Goal: Task Accomplishment & Management: Use online tool/utility

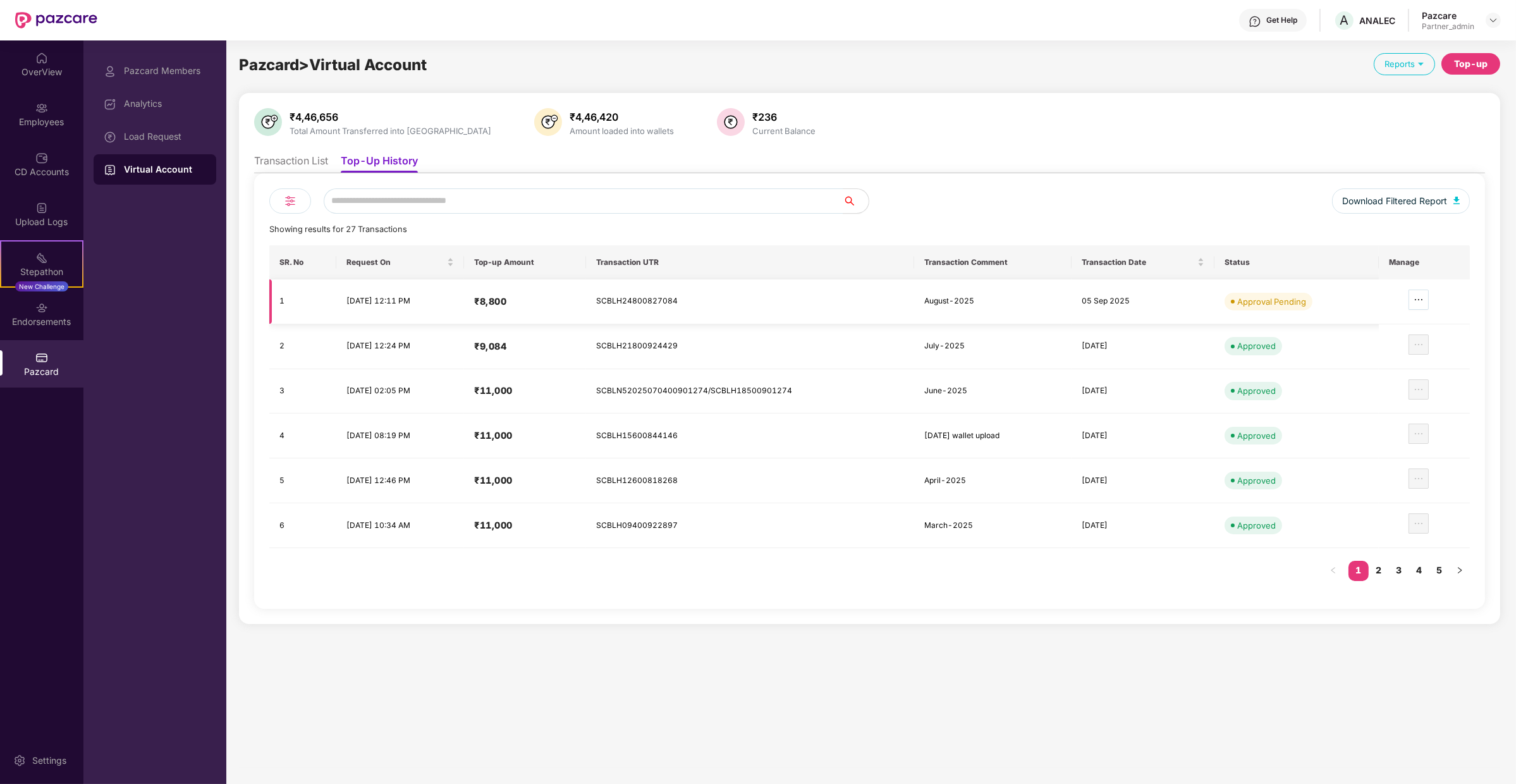
click at [1417, 304] on icon "ellipsis" at bounding box center [1419, 299] width 10 height 10
click at [1375, 342] on span "Review Transaction Details" at bounding box center [1358, 337] width 111 height 14
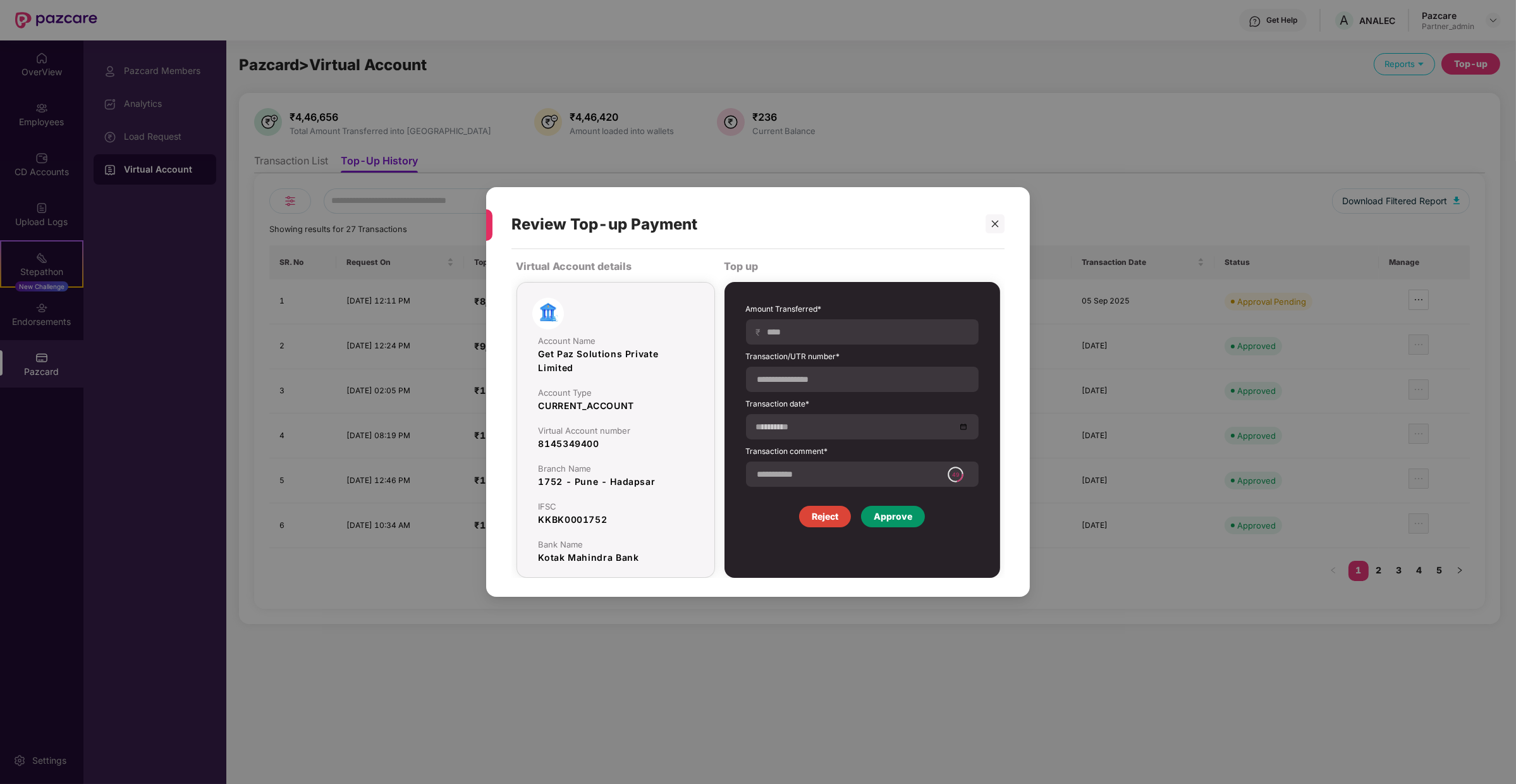
click at [891, 517] on div "Approve" at bounding box center [892, 517] width 39 height 14
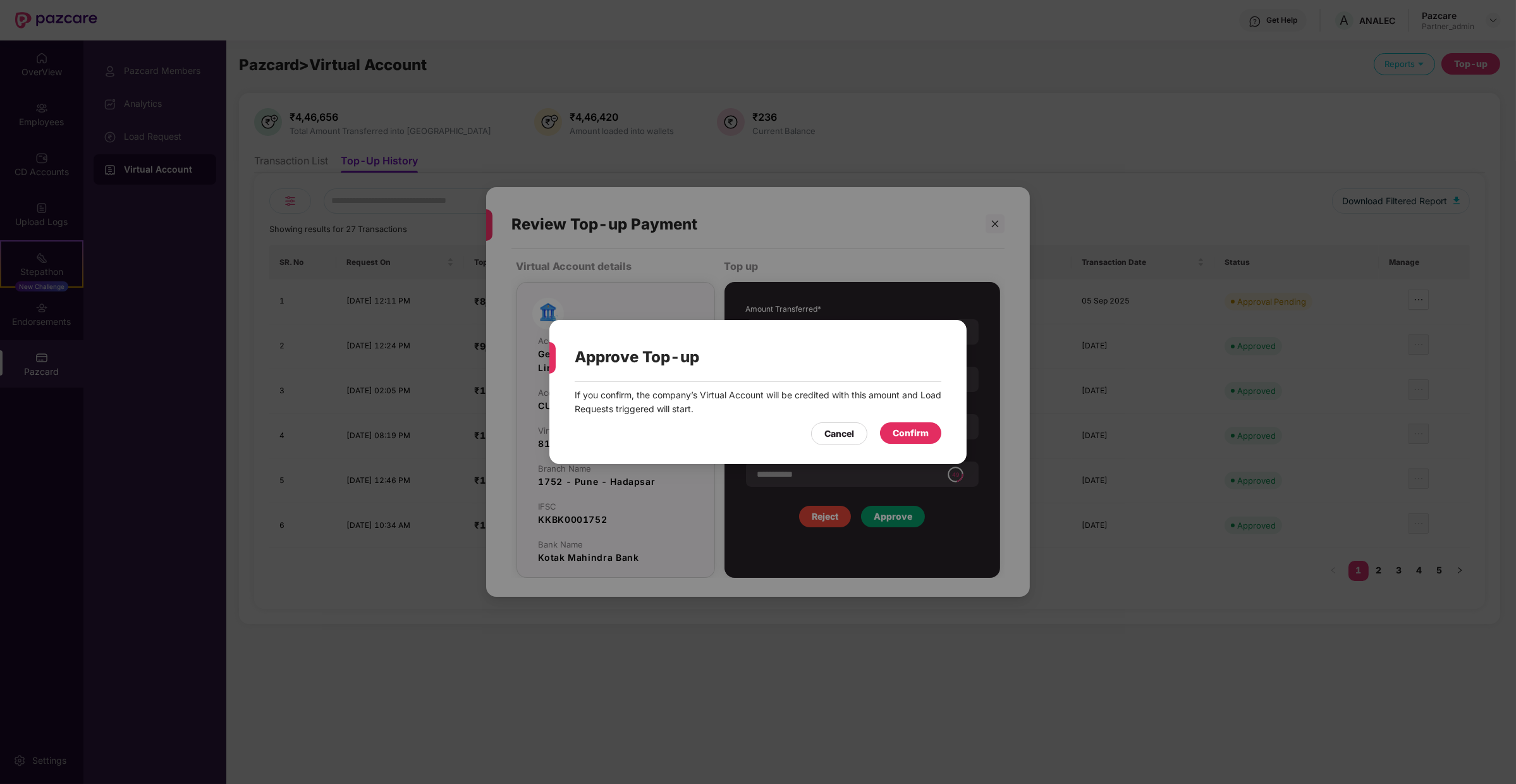
click at [899, 445] on div "If you confirm, the company’s Virtual Account will be credited with this amount…" at bounding box center [758, 416] width 417 height 69
click at [901, 434] on div "Confirm" at bounding box center [910, 433] width 36 height 14
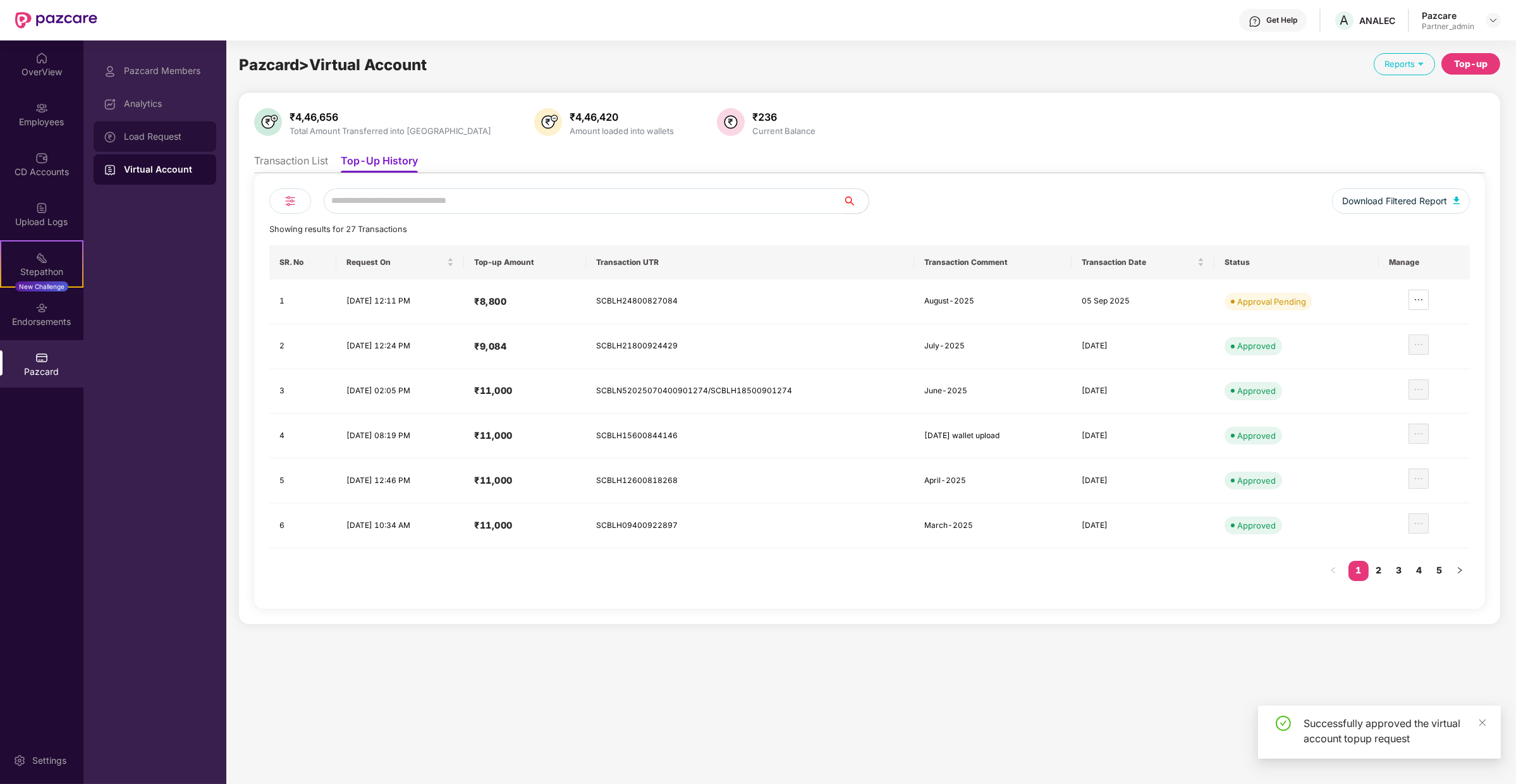
click at [123, 127] on div "Load Request" at bounding box center [155, 136] width 123 height 31
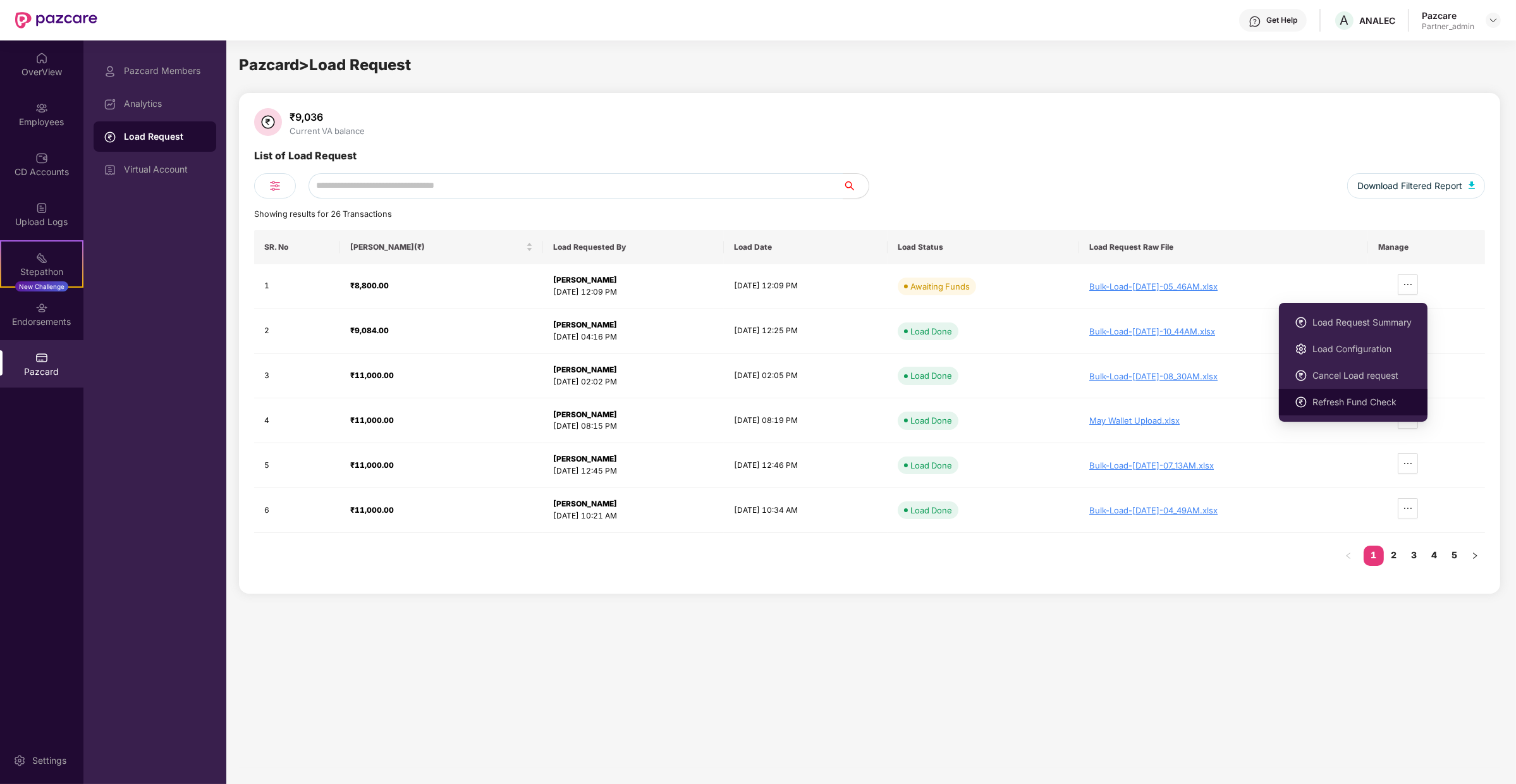
click at [1397, 406] on span "Refresh Fund Check" at bounding box center [1362, 402] width 99 height 14
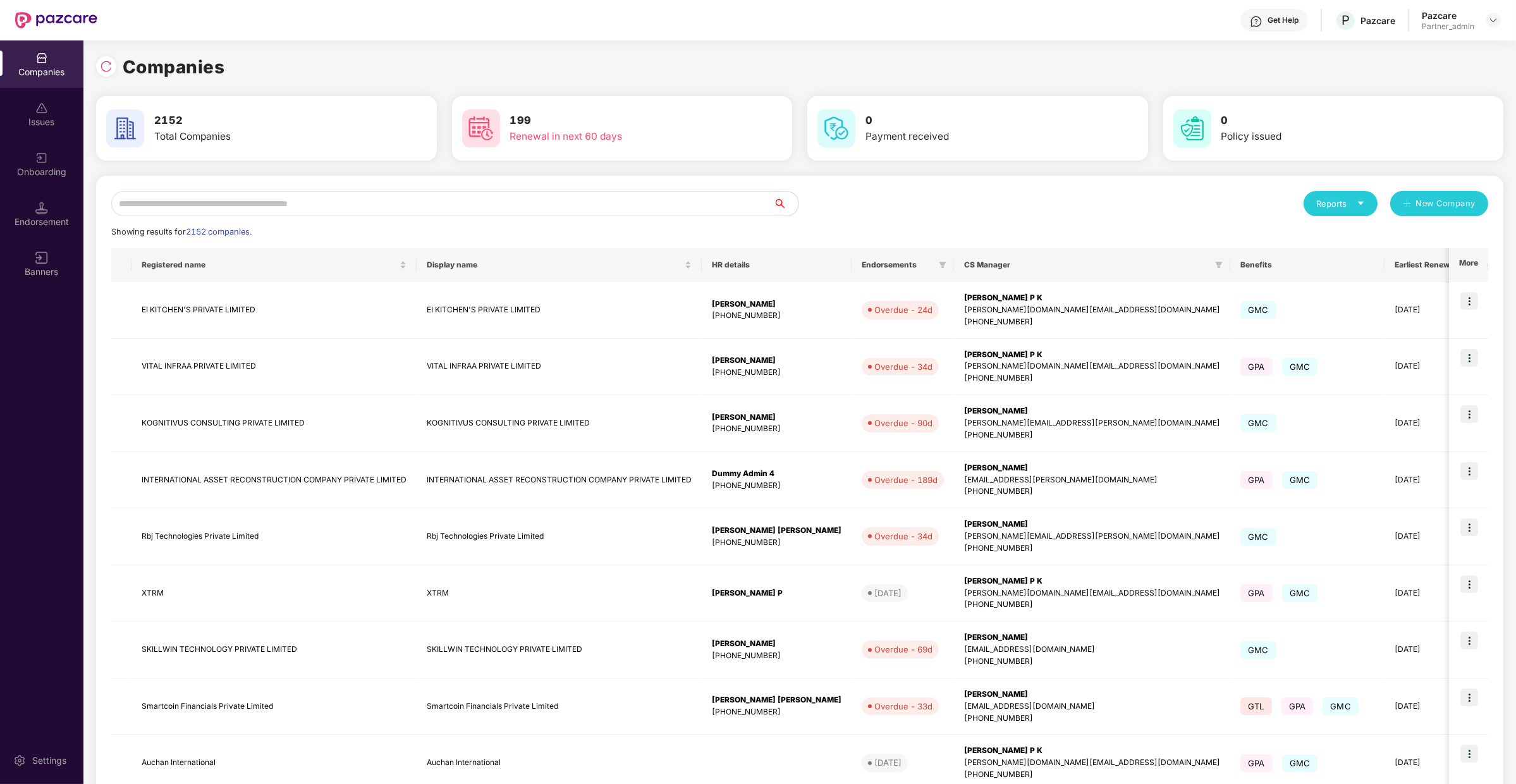
click at [171, 204] on input "text" at bounding box center [442, 203] width 662 height 25
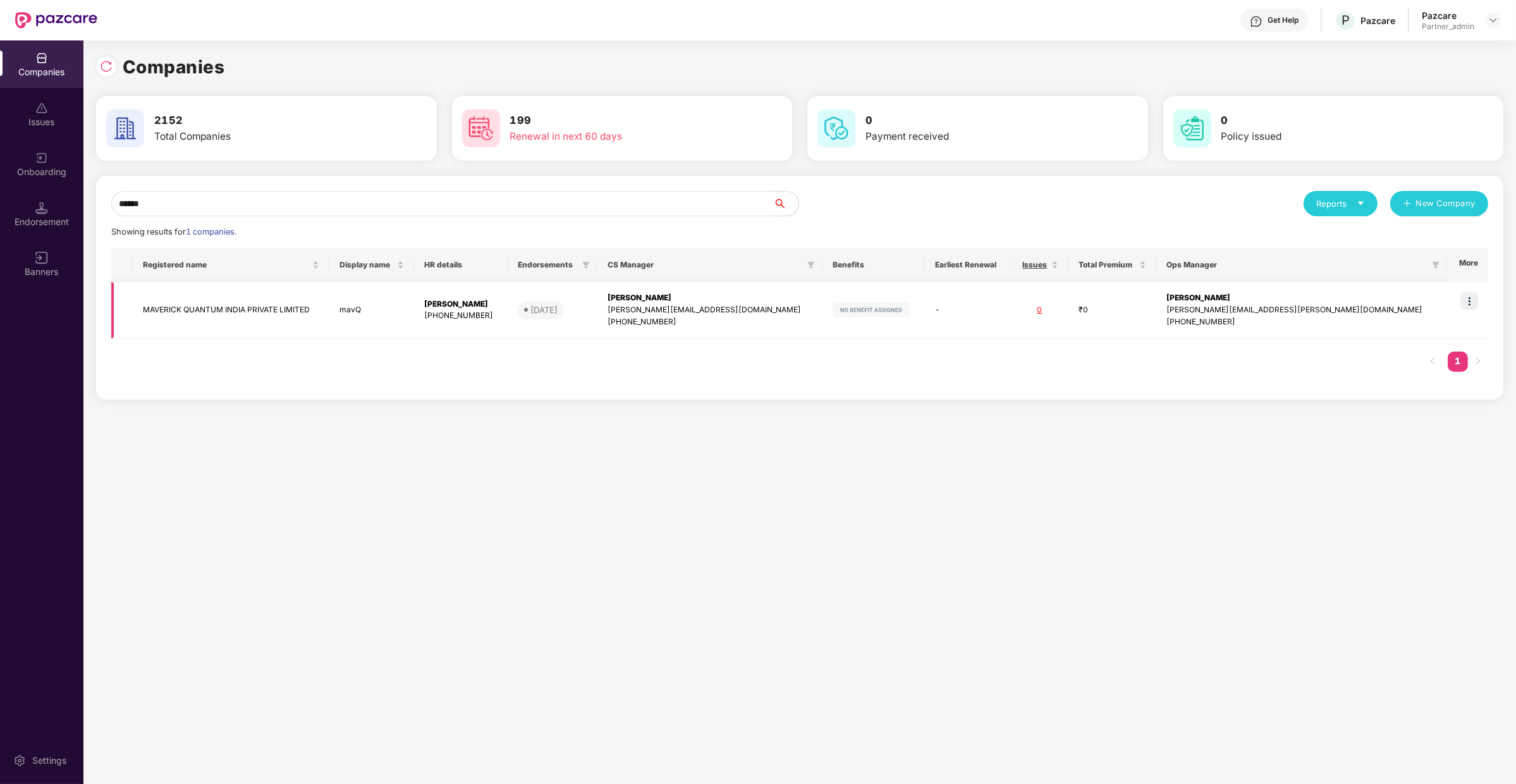
type input "******"
click at [1484, 299] on td at bounding box center [1468, 310] width 41 height 57
click at [1474, 301] on img at bounding box center [1469, 301] width 18 height 18
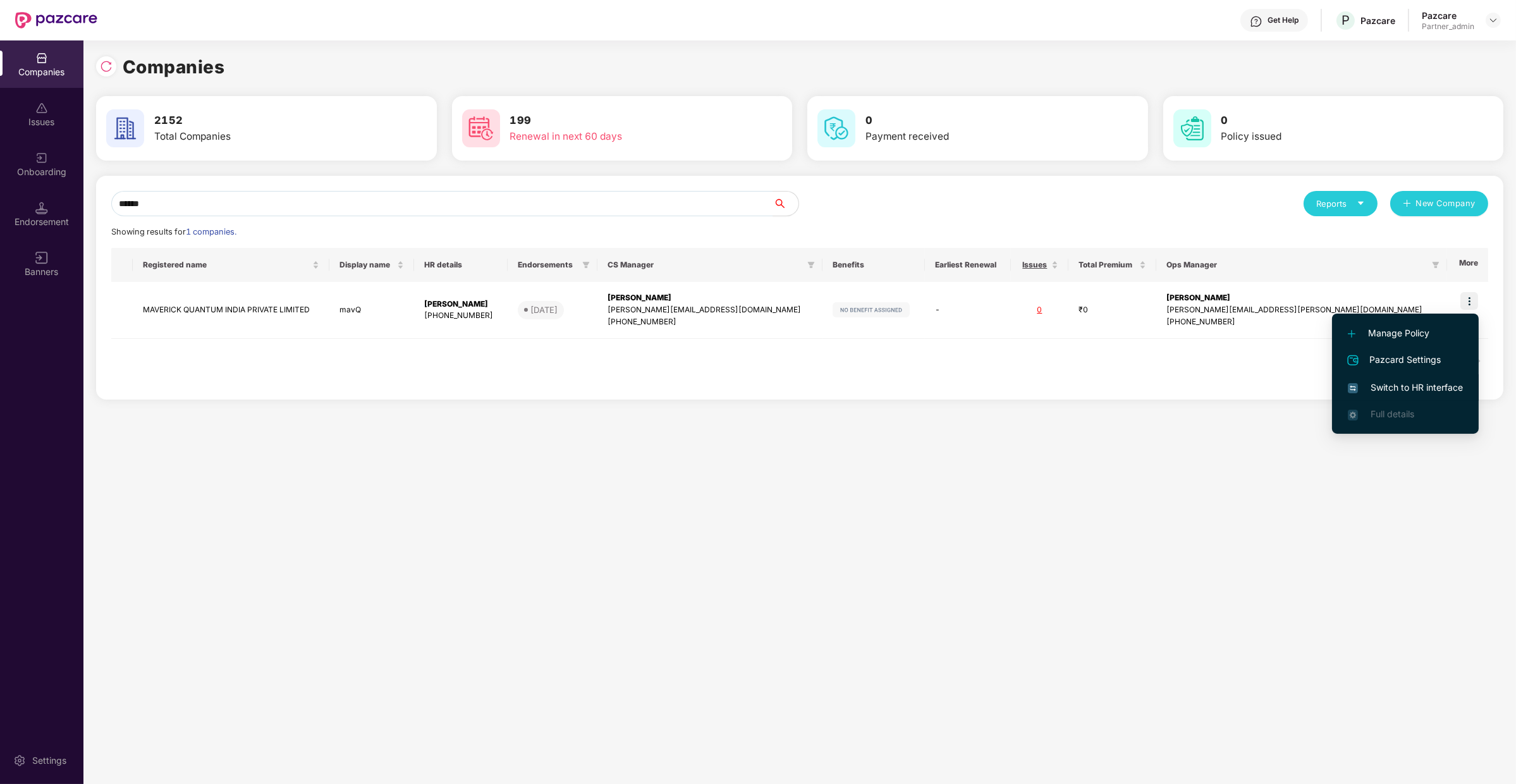
click at [1440, 377] on li "Switch to HR interface" at bounding box center [1405, 387] width 146 height 27
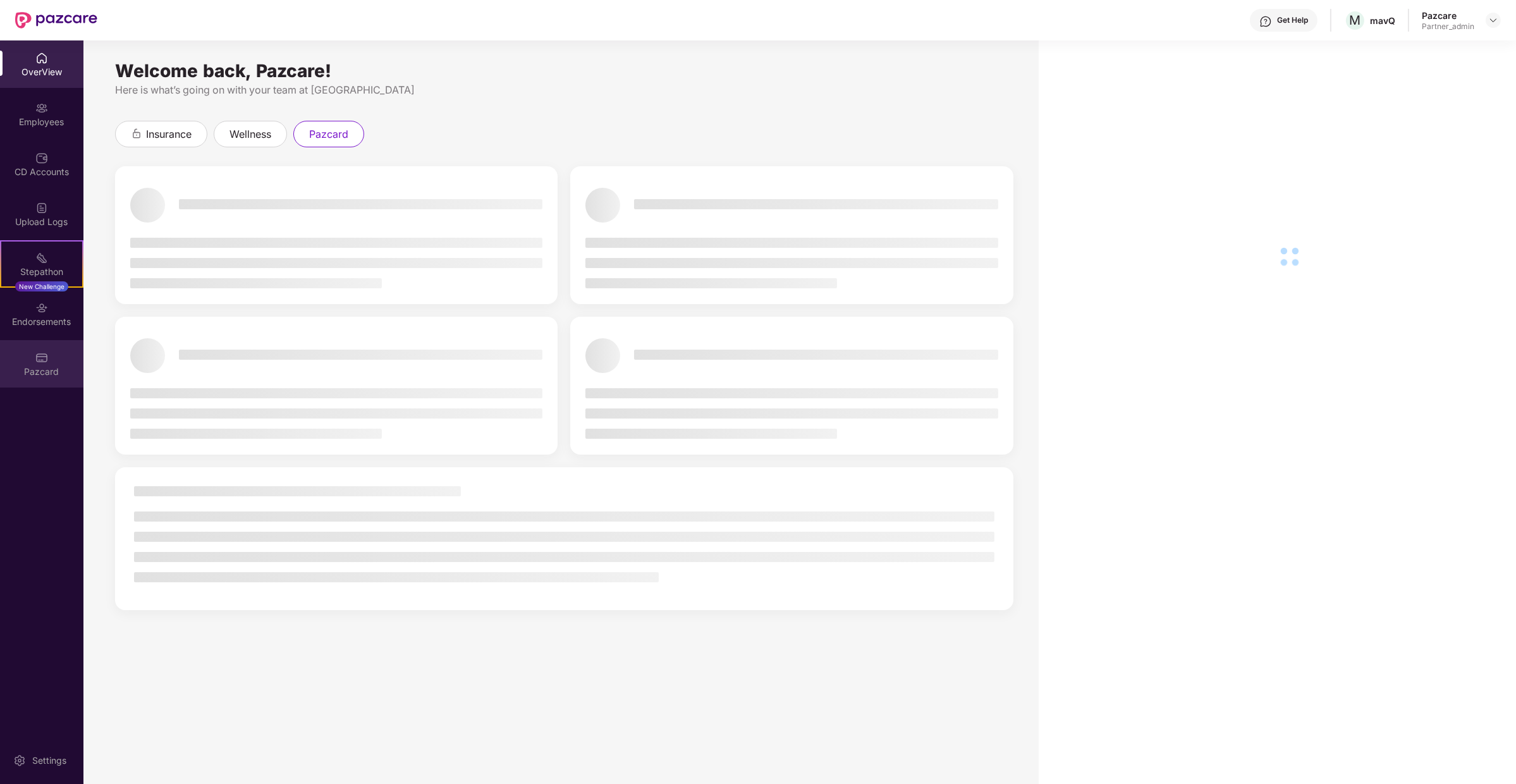
click at [0, 359] on div "Pazcard" at bounding box center [42, 364] width 84 height 48
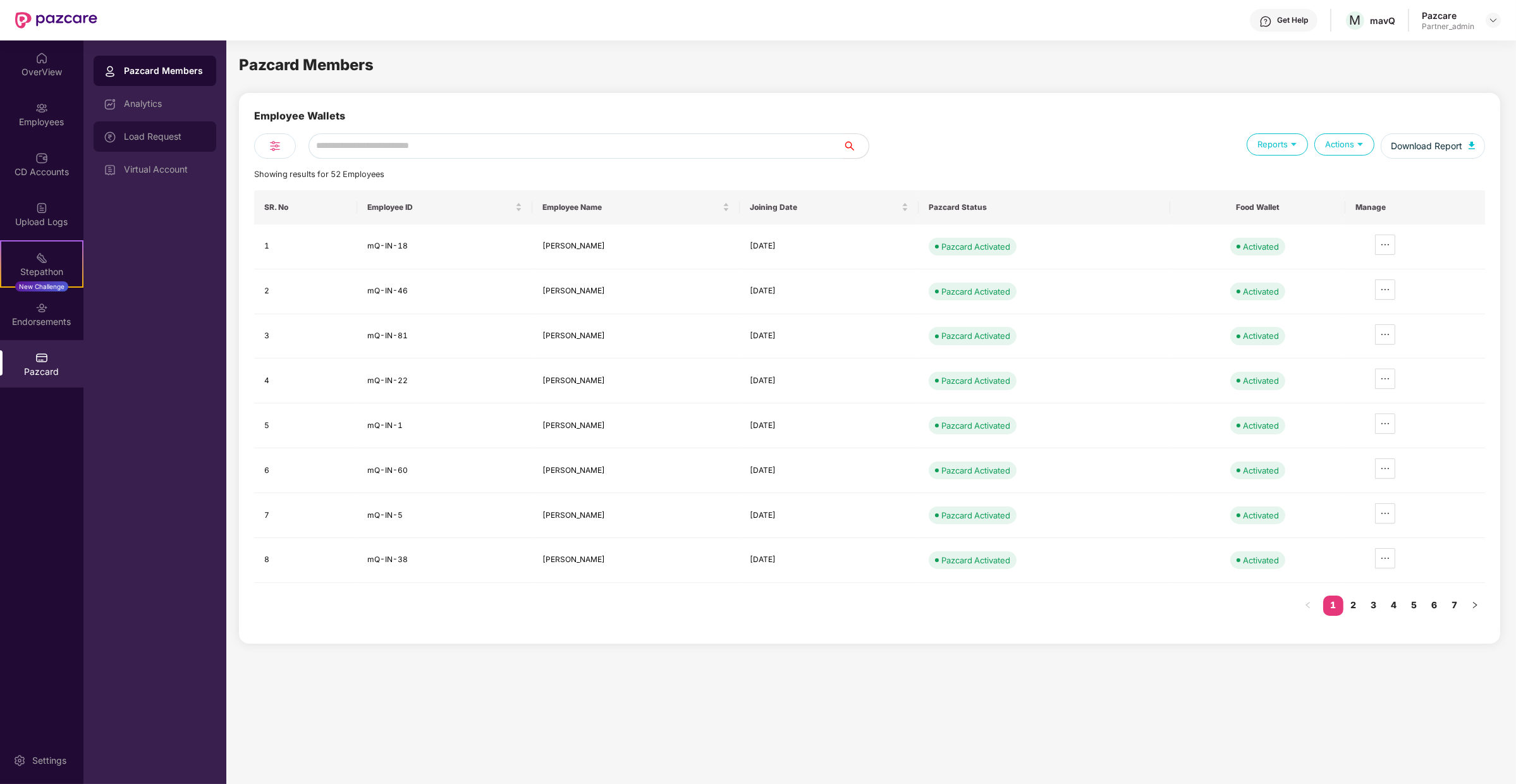
click at [171, 135] on div "Load Request" at bounding box center [165, 136] width 82 height 10
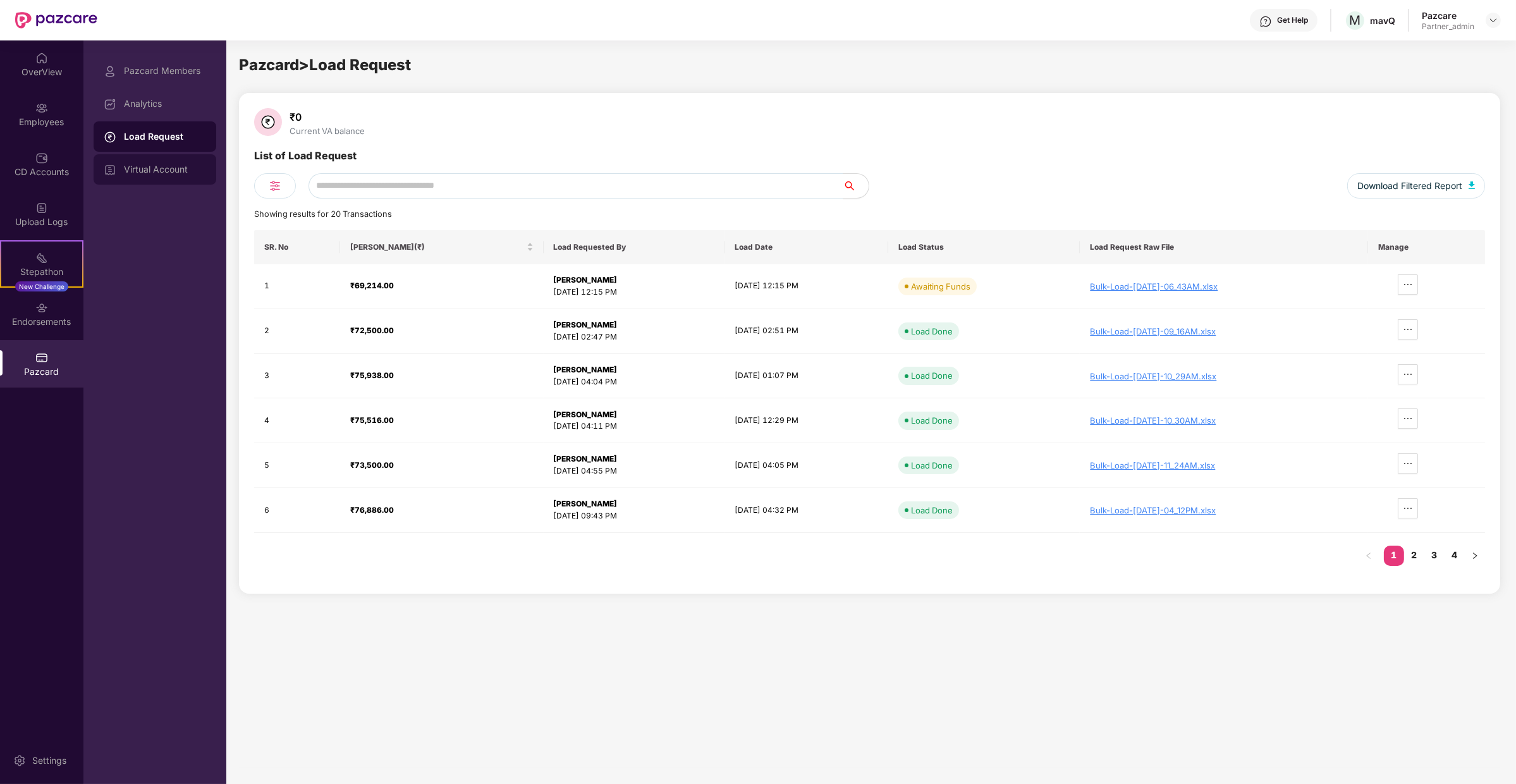
click at [167, 161] on div "Virtual Account" at bounding box center [155, 169] width 123 height 31
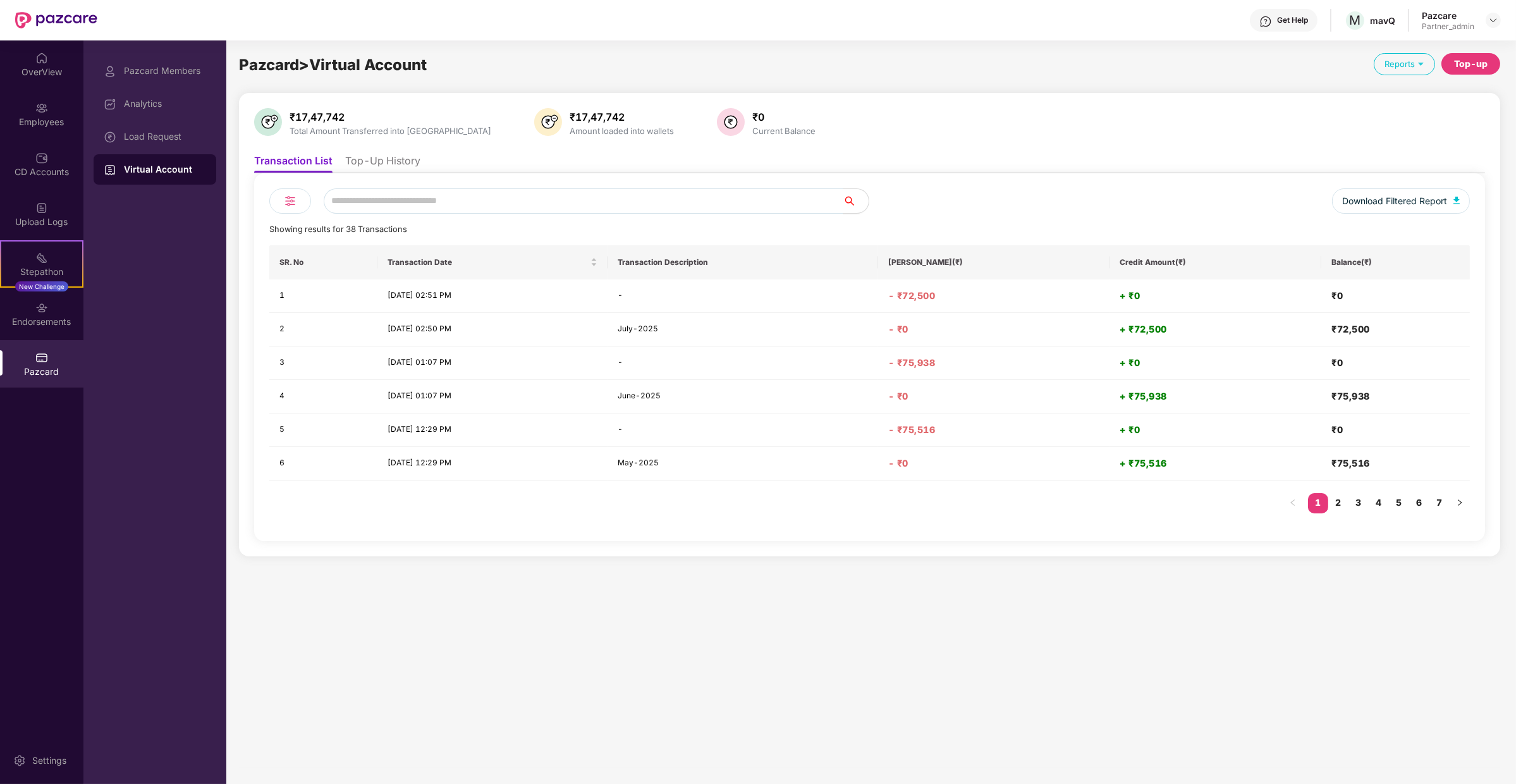
click at [387, 161] on li "Top-Up History" at bounding box center [383, 163] width 76 height 18
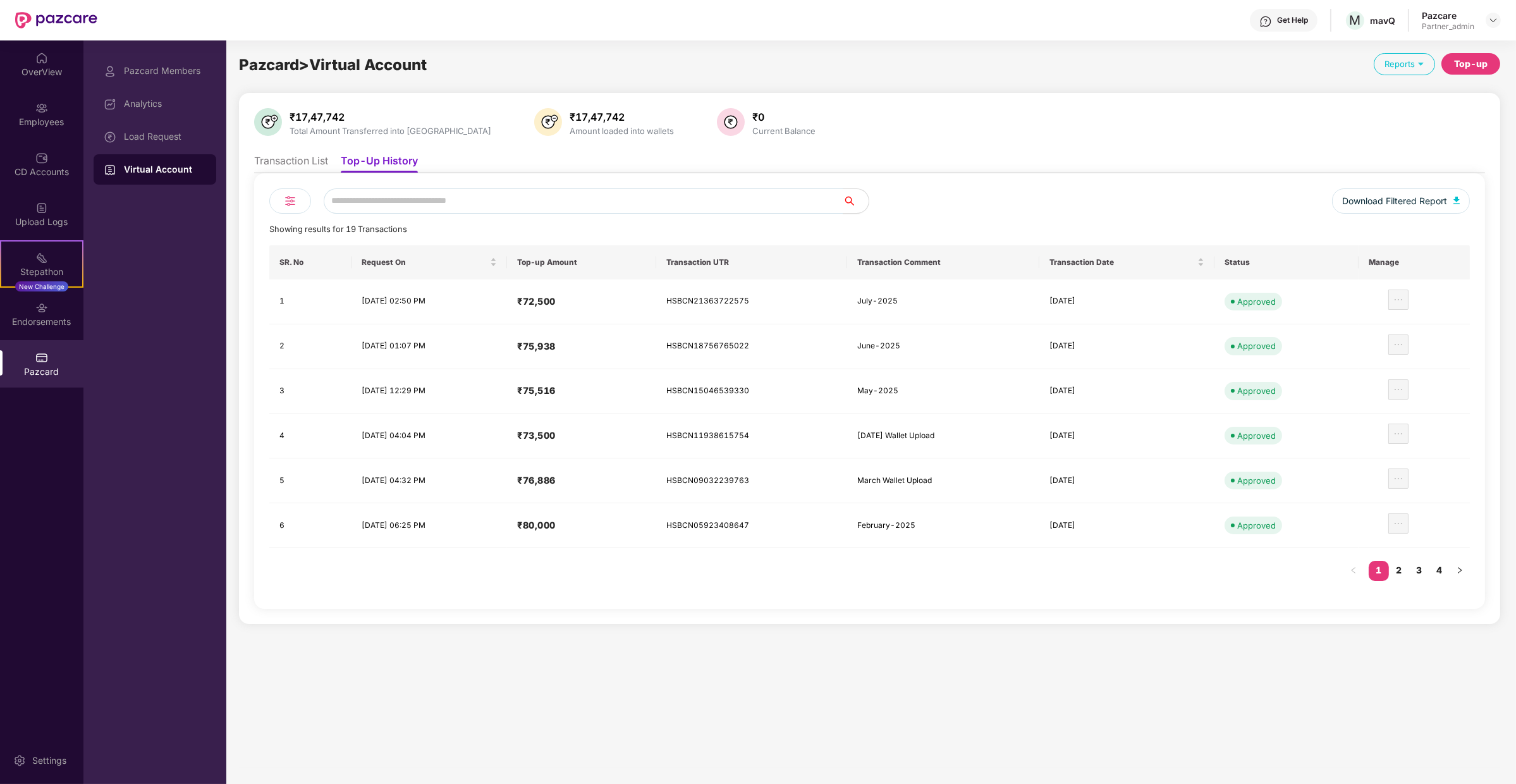
click at [1481, 68] on div "Top-up" at bounding box center [1470, 64] width 33 height 14
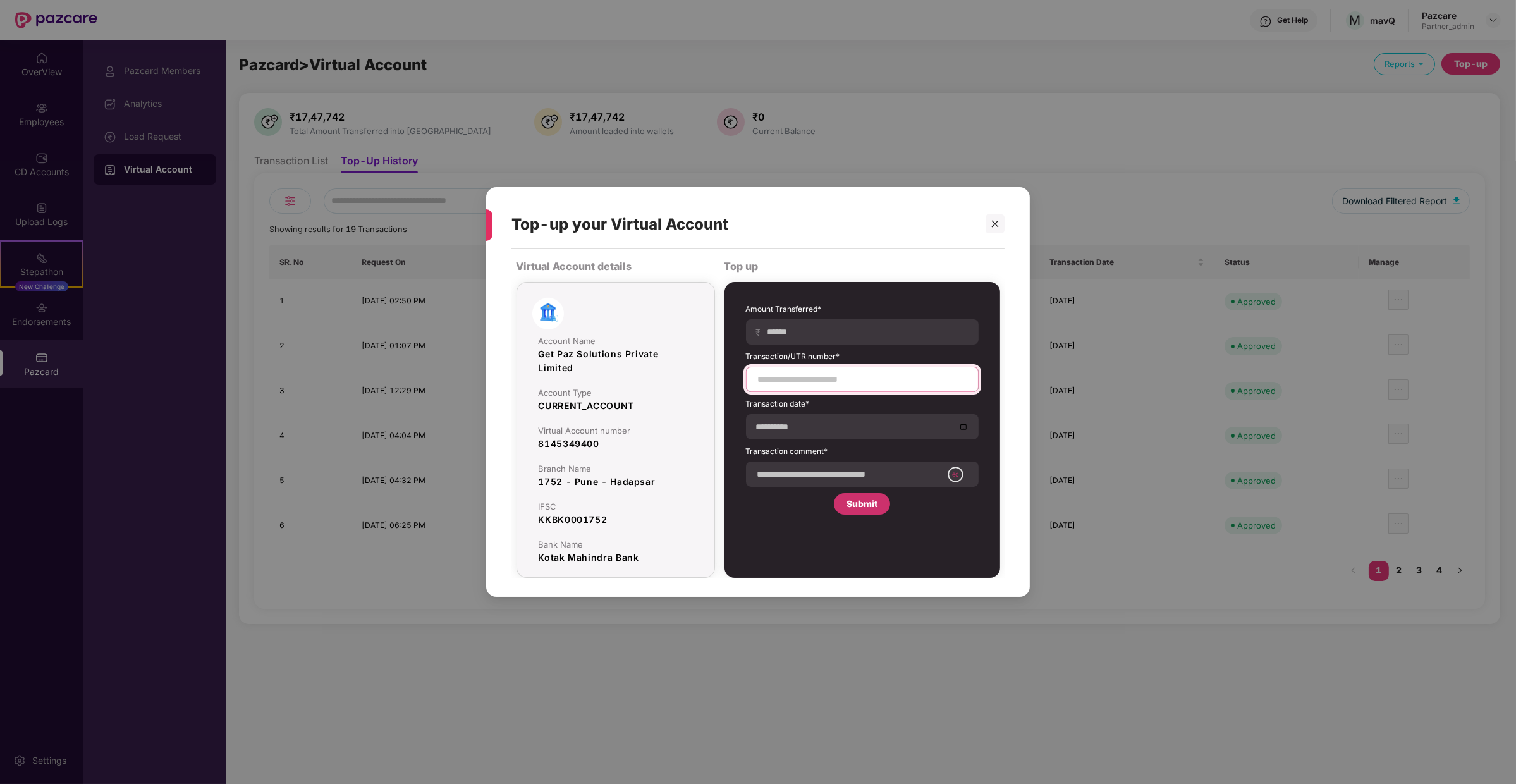
click at [836, 377] on input at bounding box center [862, 380] width 211 height 14
paste input "**********"
type input "**********"
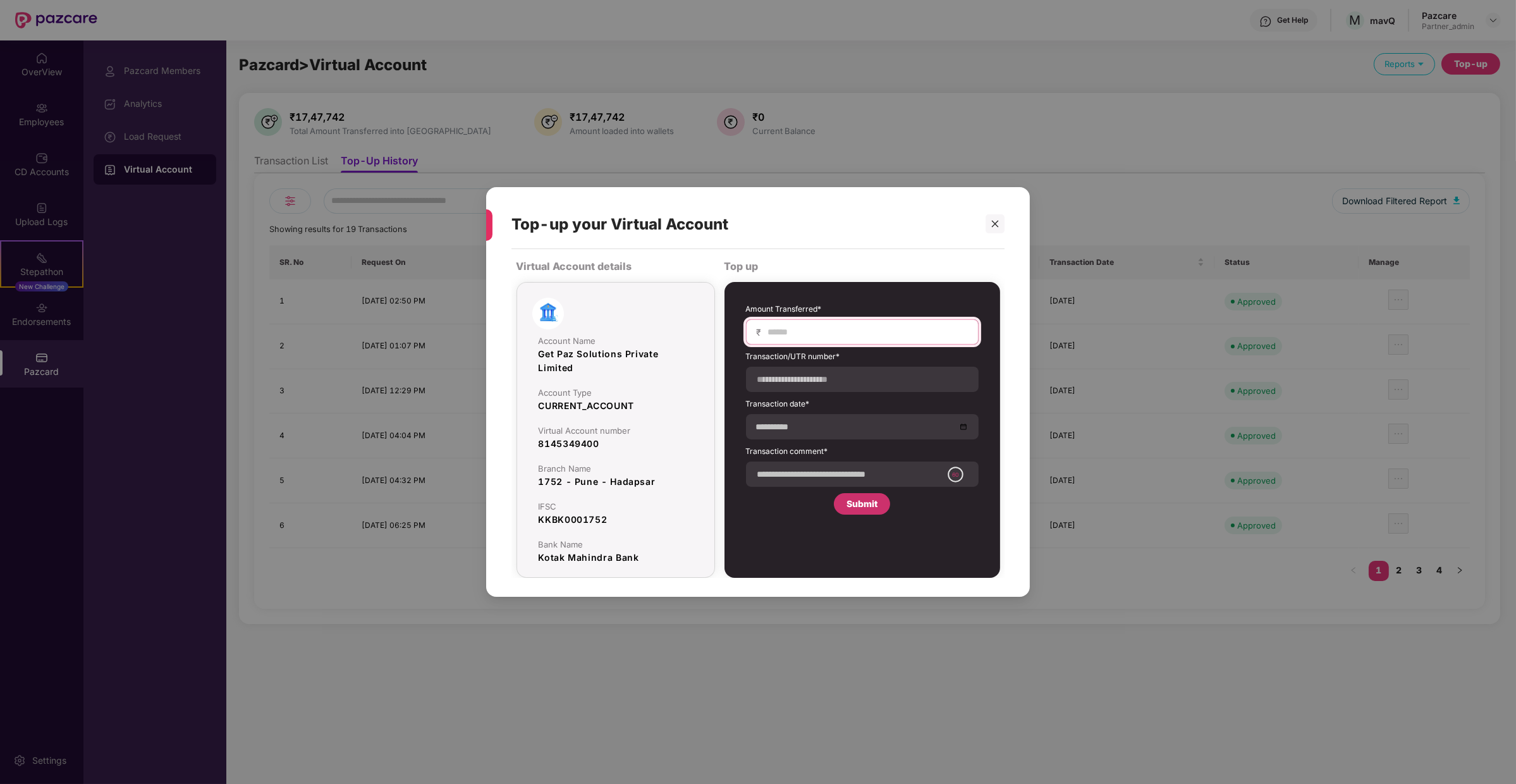
click at [843, 336] on input at bounding box center [867, 332] width 201 height 14
type input "*****"
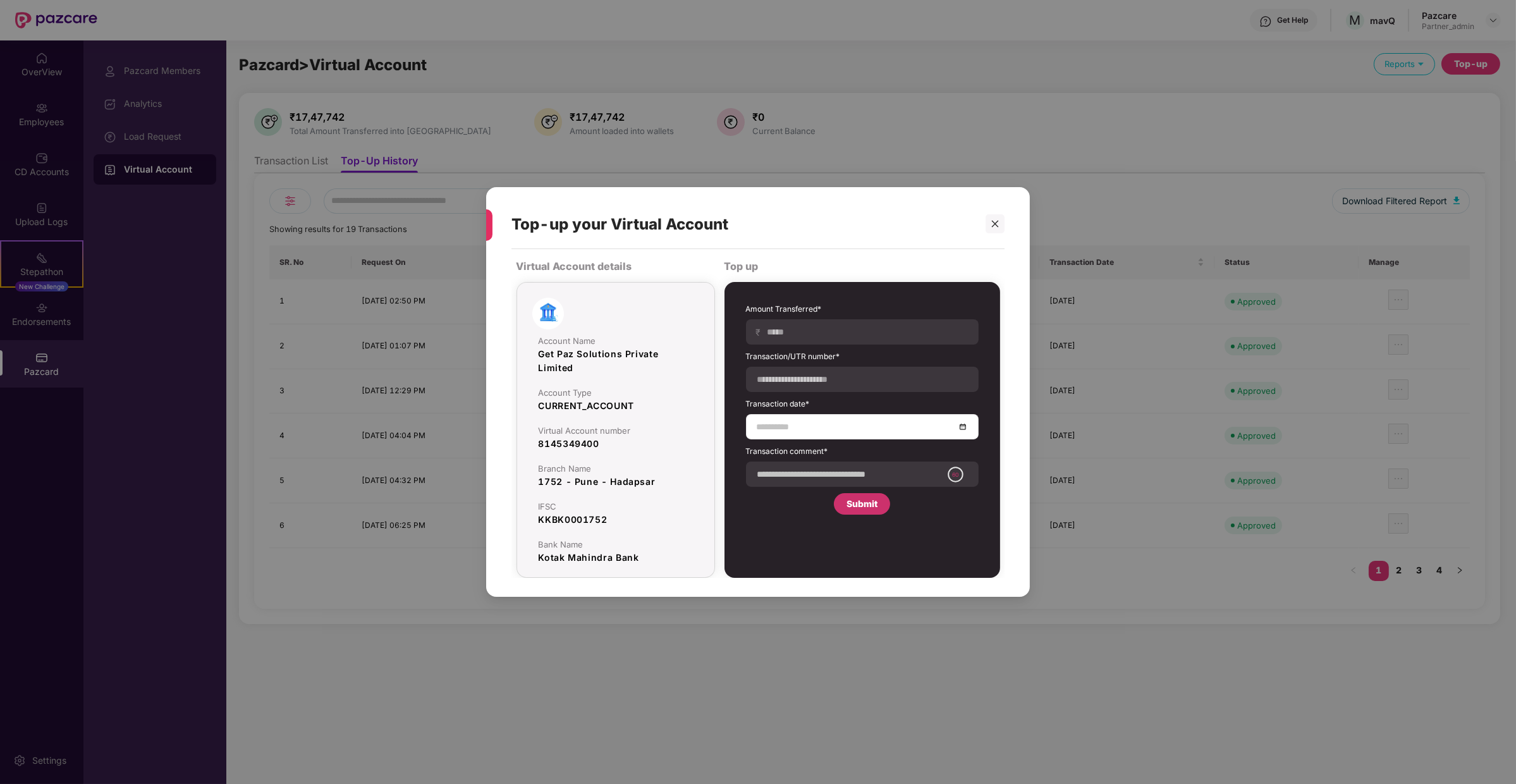
click at [928, 427] on input at bounding box center [856, 427] width 199 height 14
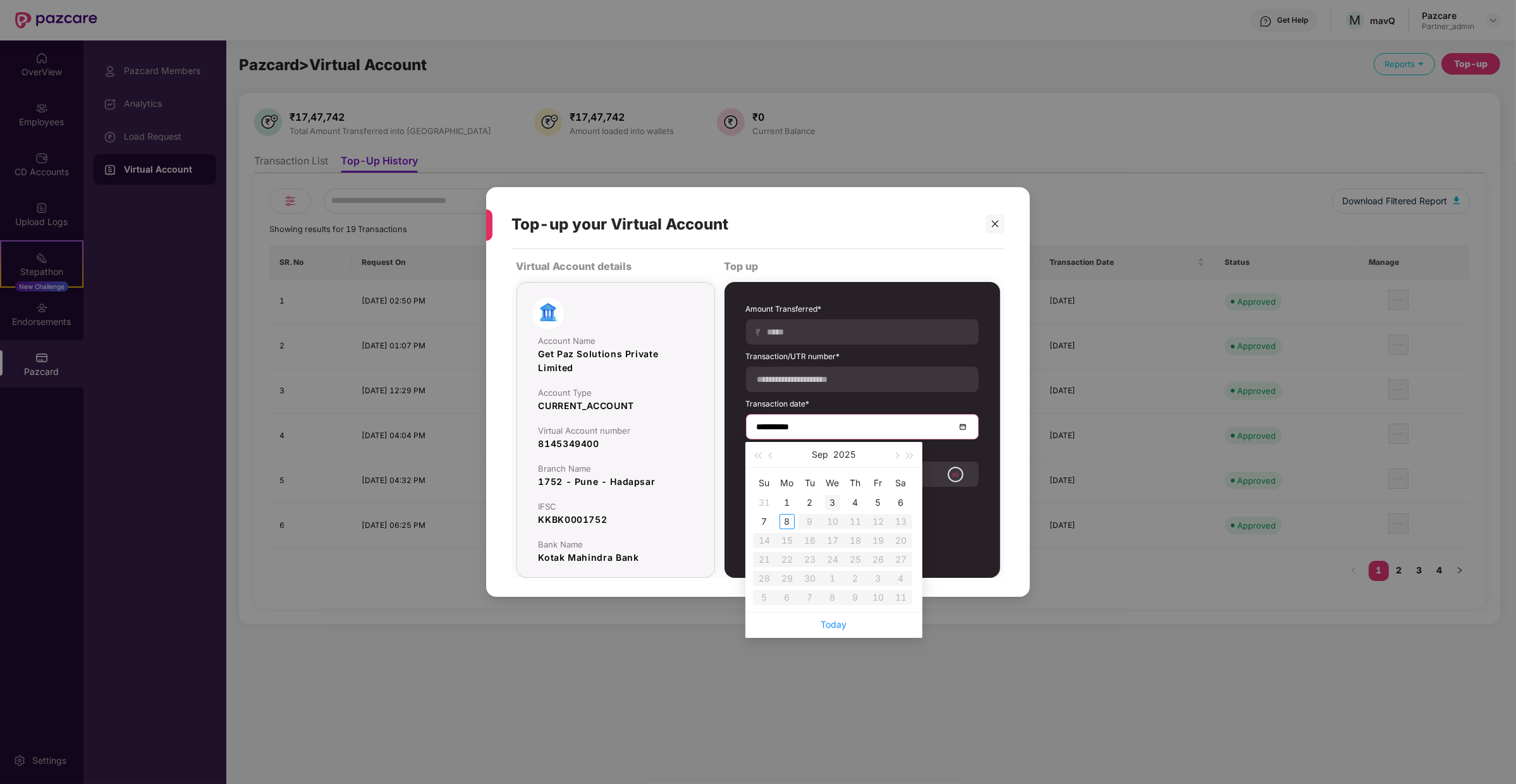
type input "**********"
click at [771, 453] on span "button" at bounding box center [771, 455] width 6 height 6
type input "**********"
click at [873, 581] on div "29" at bounding box center [878, 578] width 15 height 15
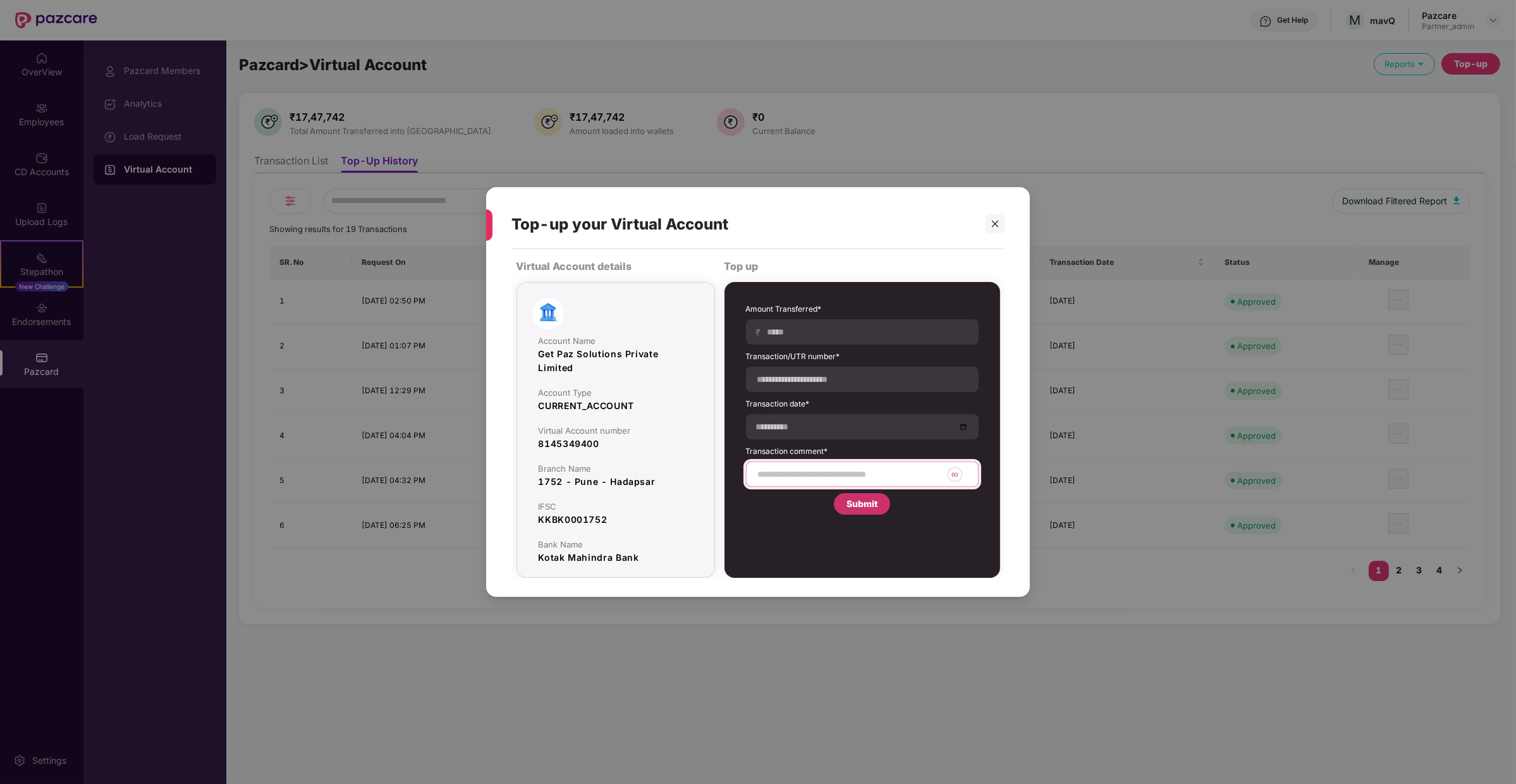
click at [828, 477] on input at bounding box center [850, 474] width 185 height 14
type input "**********"
click at [859, 503] on div "Submit" at bounding box center [862, 504] width 31 height 14
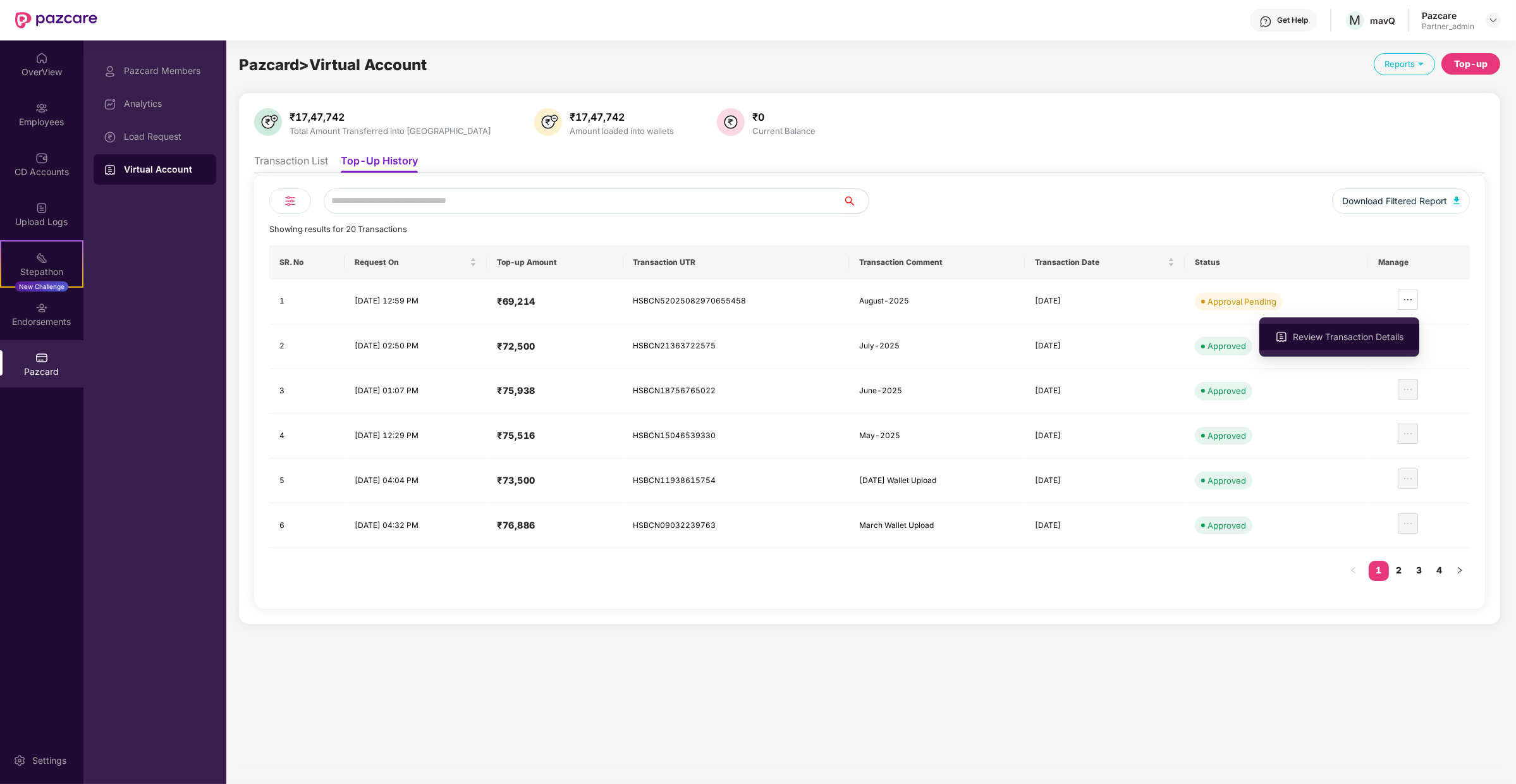
click at [1388, 350] on li "Review Transaction Details" at bounding box center [1339, 336] width 160 height 27
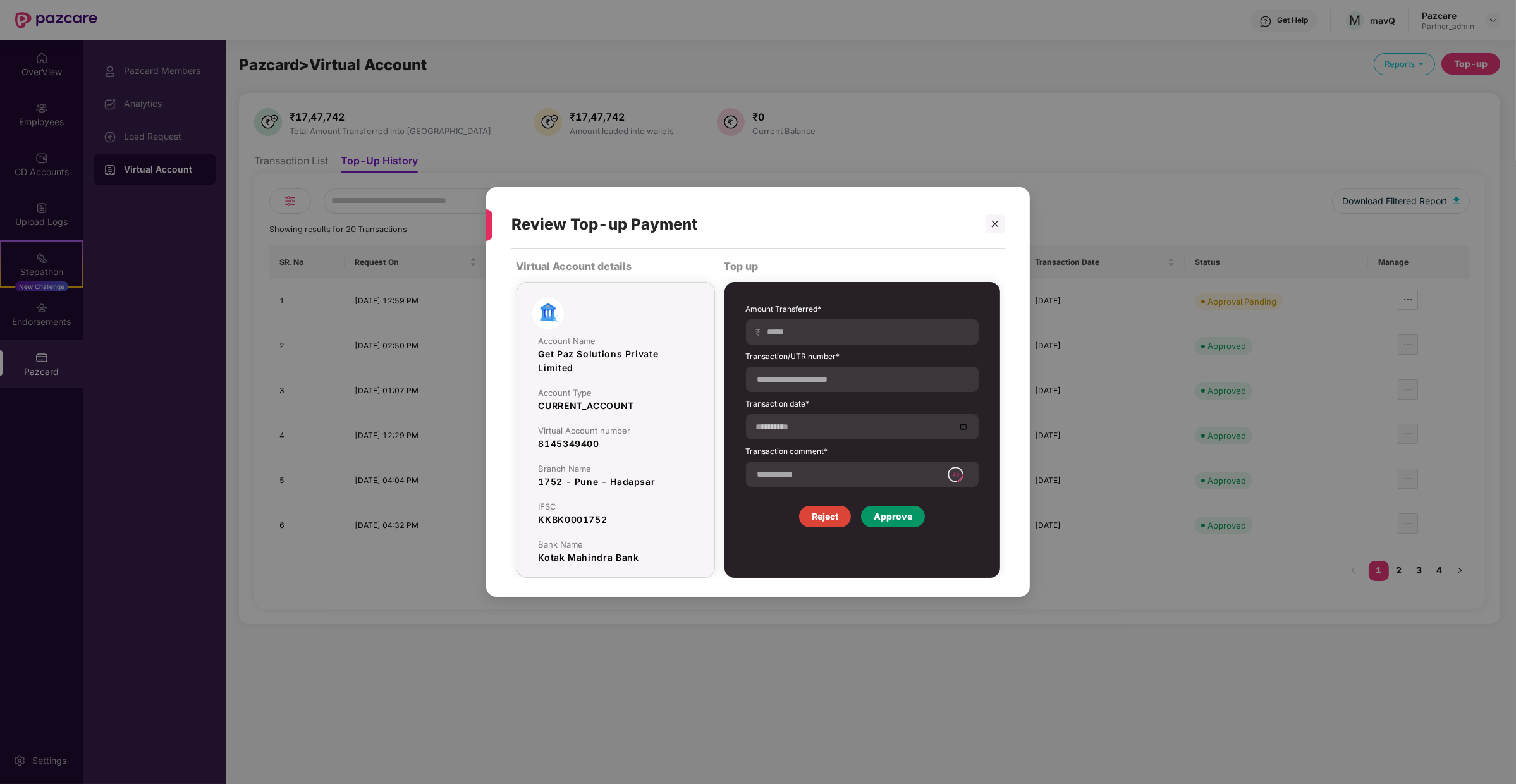
click at [890, 517] on div "Approve" at bounding box center [892, 517] width 39 height 14
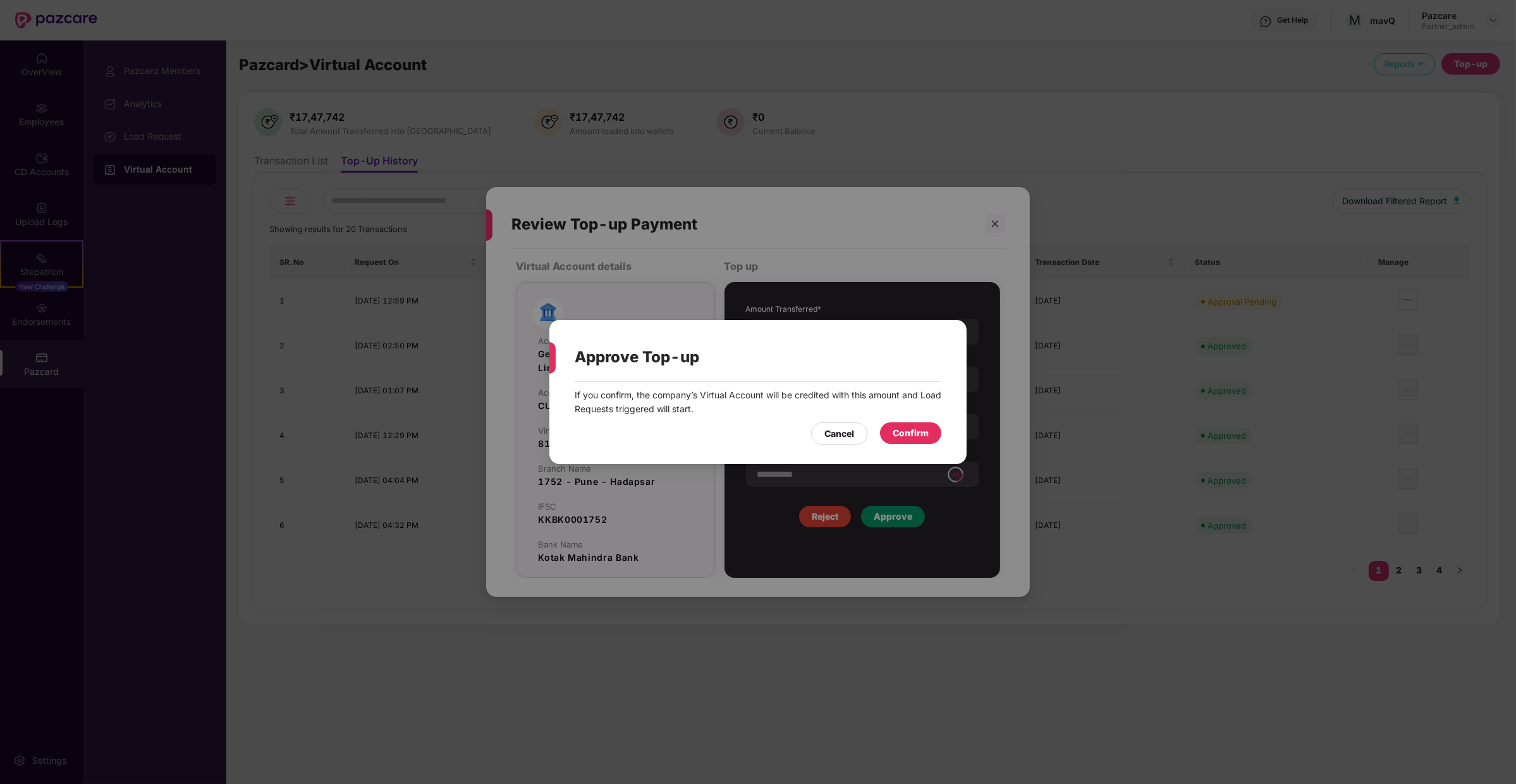
click at [917, 423] on div "Confirm" at bounding box center [911, 433] width 61 height 22
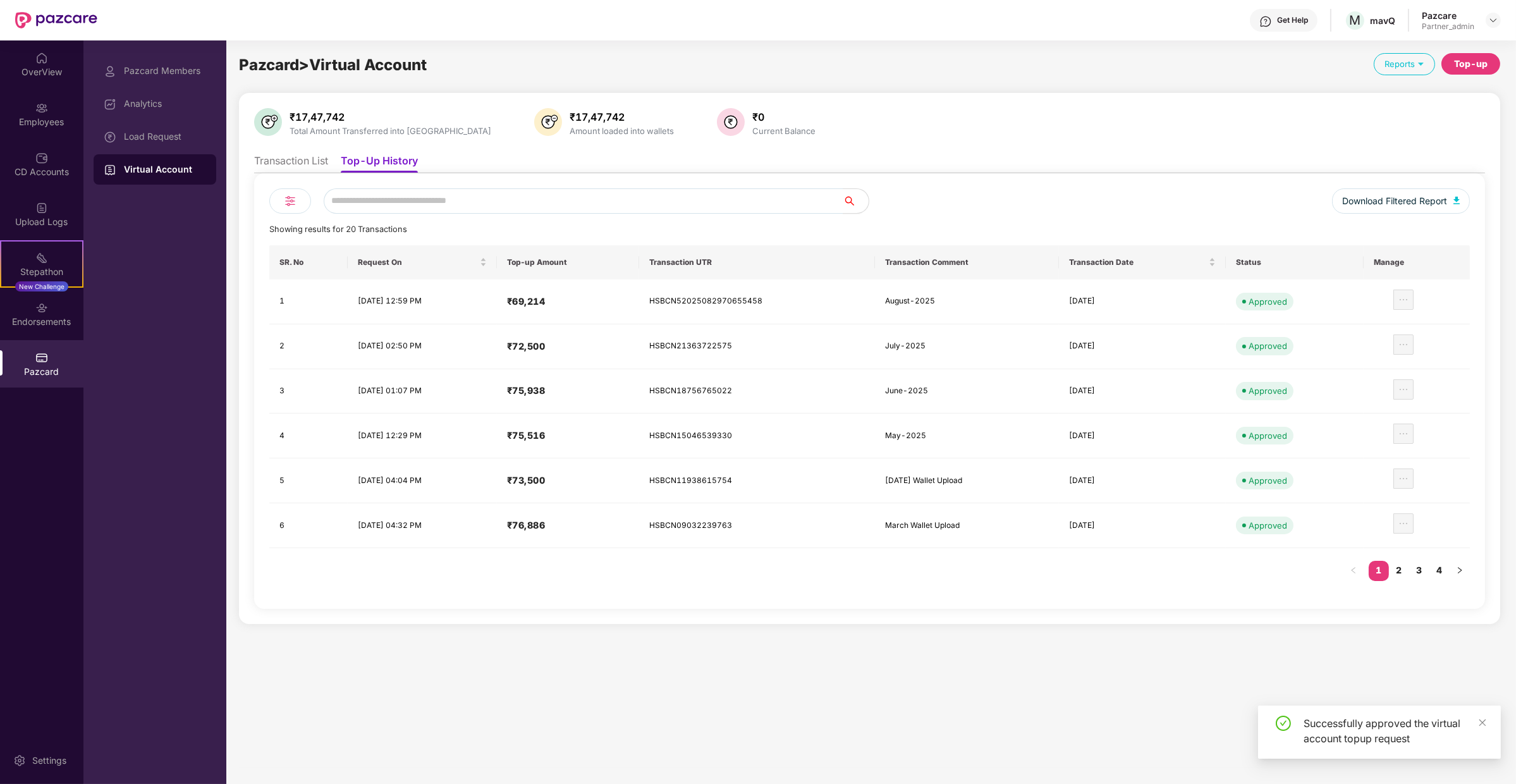
click at [208, 164] on div "Virtual Account" at bounding box center [155, 169] width 123 height 31
click at [199, 154] on div "Virtual Account" at bounding box center [155, 169] width 123 height 31
click at [197, 142] on div "Load Request" at bounding box center [155, 136] width 123 height 31
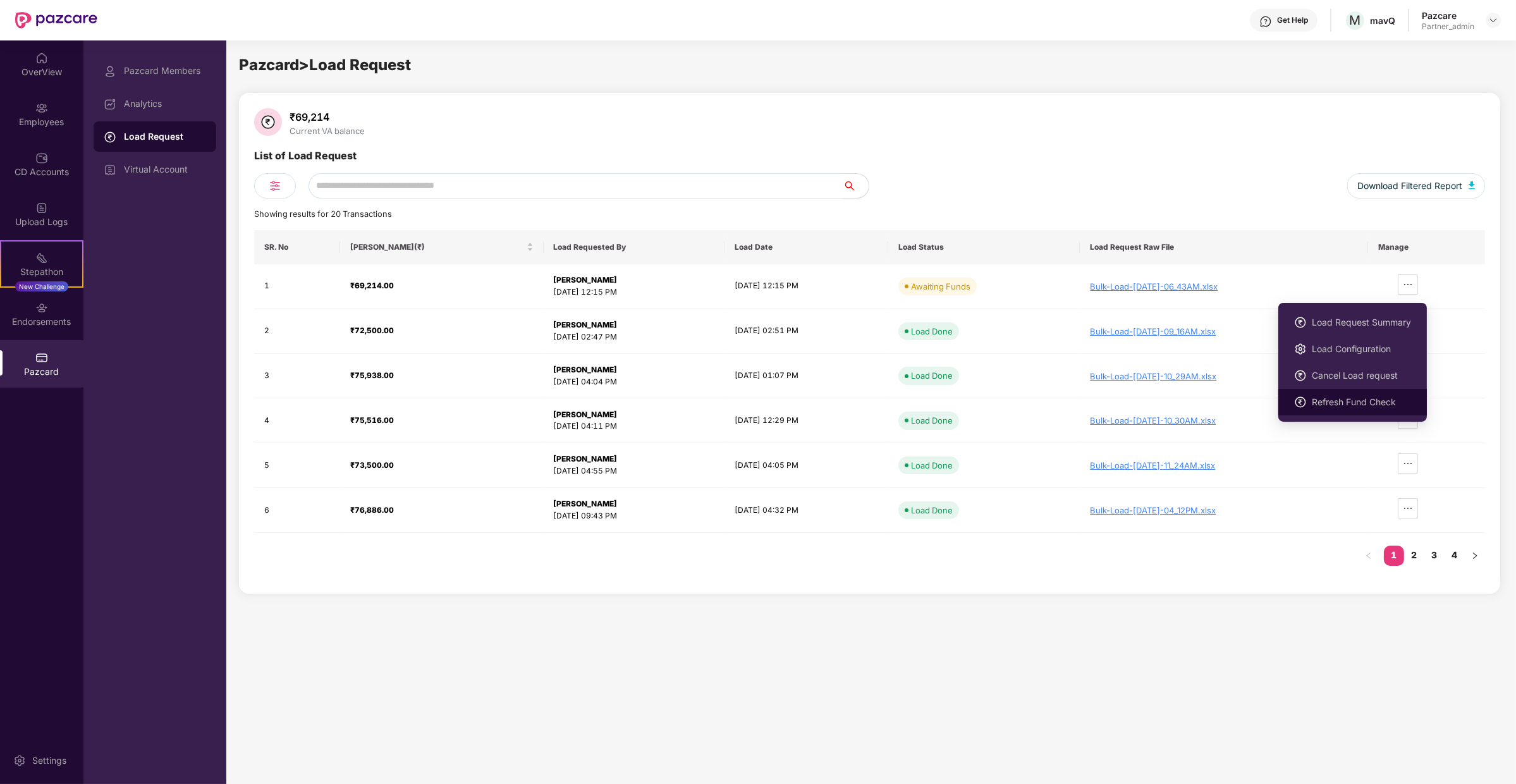
click at [1361, 402] on span "Refresh Fund Check" at bounding box center [1361, 402] width 99 height 14
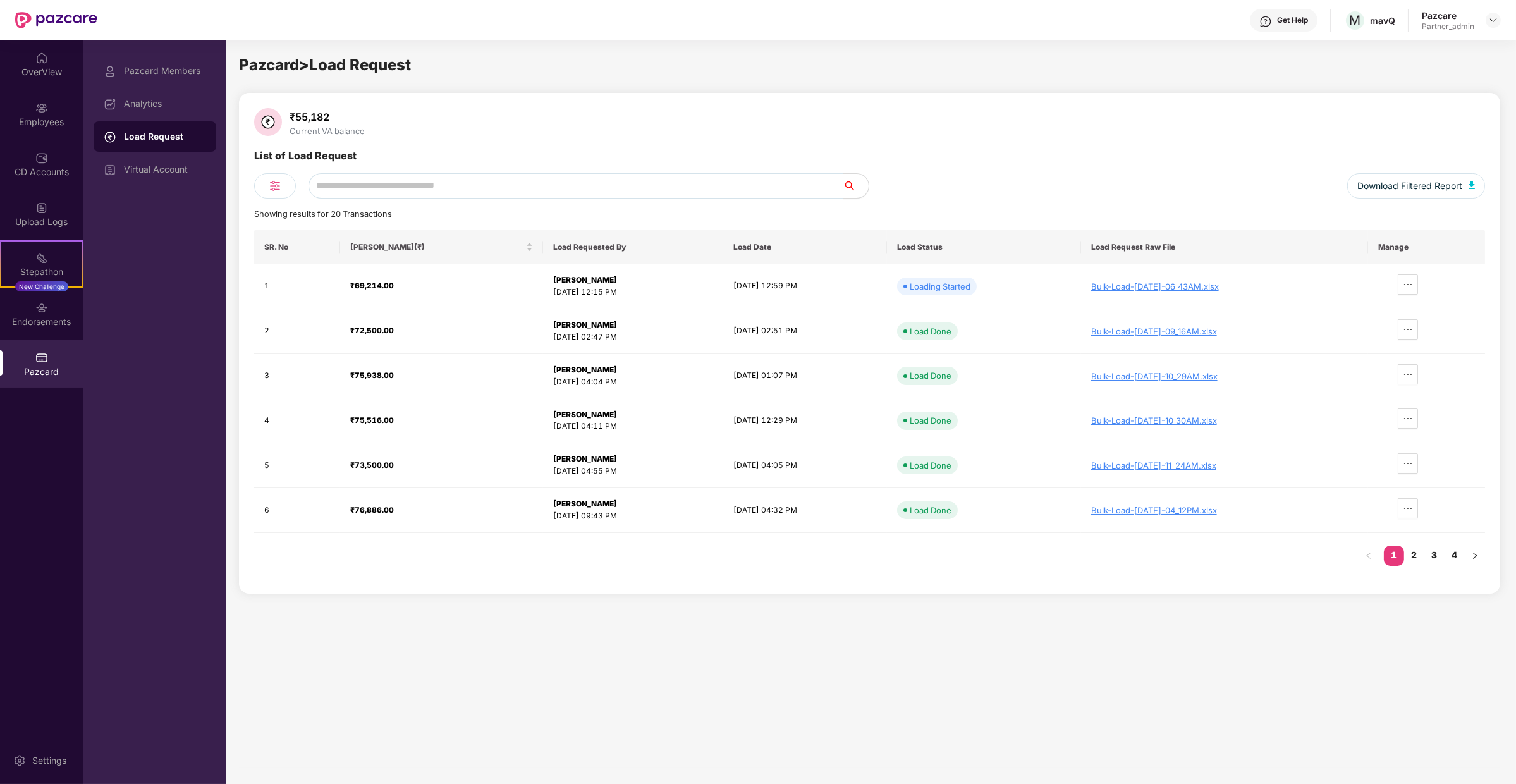
click at [599, 79] on div "Pazcard > Load Request ₹55,182 Current VA balance List of Load Request Download…" at bounding box center [869, 410] width 1261 height 714
